Goal: Information Seeking & Learning: Learn about a topic

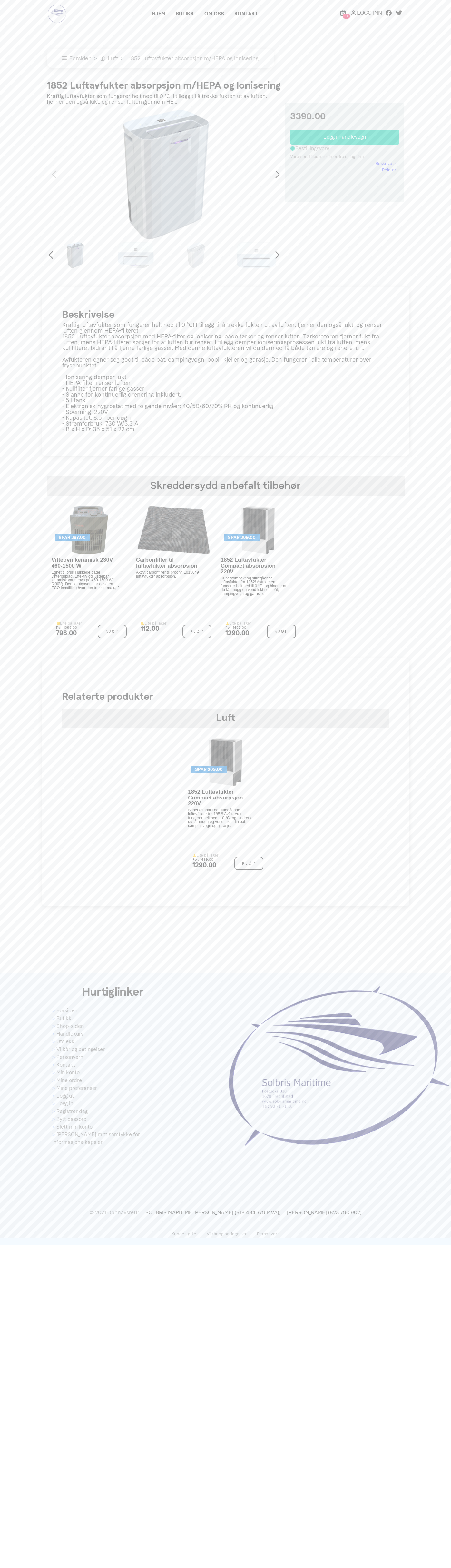
click at [358, 16] on link "Logg Inn" at bounding box center [366, 12] width 35 height 8
click at [450, 214] on main "× Forsiden Luft 1852 Luftavfukter absorpsjon m/HEPA og Ionisering 1852 Luftavfu…" at bounding box center [226, 466] width 451 height 880
click at [211, 1245] on html at bounding box center [226, 623] width 451 height 1245
click at [6, 1245] on html at bounding box center [226, 623] width 451 height 1245
click at [118, 17] on div "Hjem Butikk Om oss Kontakt 0 [GEOGRAPHIC_DATA]" at bounding box center [239, 14] width 332 height 12
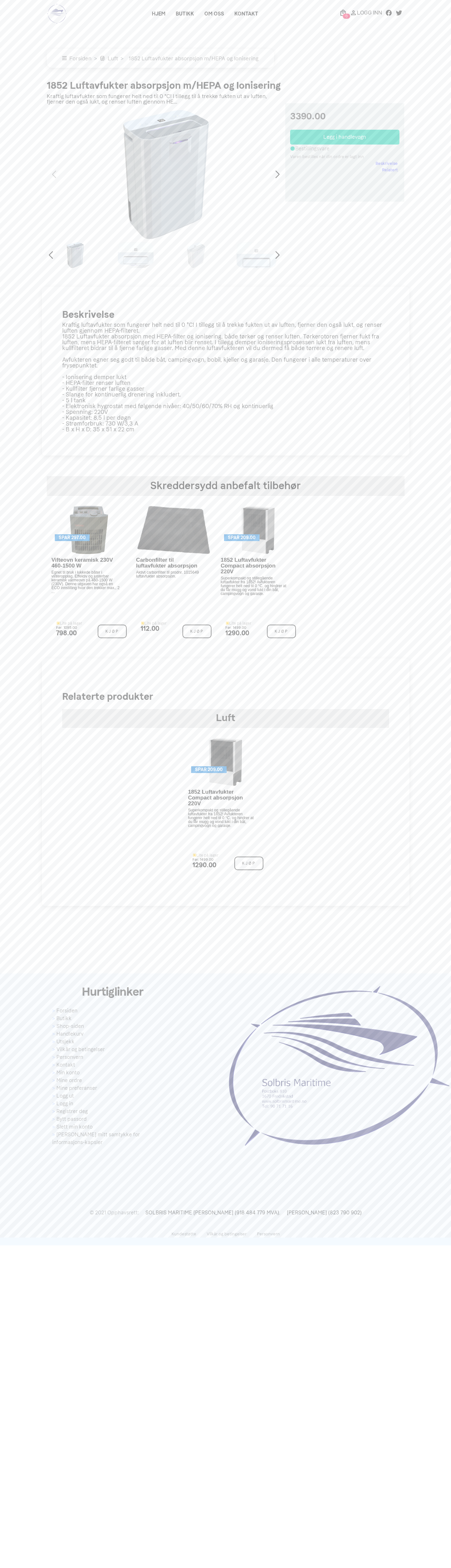
click at [428, 569] on main "× Forsiden Luft 1852 Luftavfukter absorpsjon m/HEPA og Ionisering 1852 Luftavfu…" at bounding box center [226, 466] width 451 height 880
click at [396, 1245] on html at bounding box center [226, 623] width 451 height 1245
click at [17, 1177] on div "Hurtiglinker Forsiden Butikk Shop-siden Handlekurv Utsjekk Vilkår og betingelse…" at bounding box center [226, 1110] width 451 height 273
click at [387, 164] on link "Beskrivelse" at bounding box center [386, 164] width 22 height 7
